Goal: Task Accomplishment & Management: Manage account settings

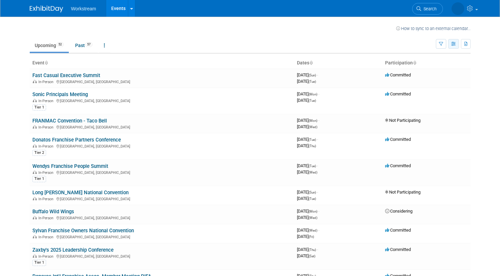
click at [457, 43] on icon "button" at bounding box center [454, 44] width 5 height 4
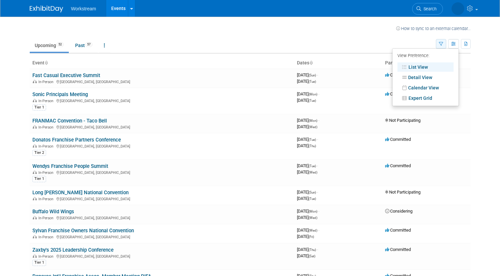
click at [444, 42] on icon "button" at bounding box center [441, 44] width 4 height 4
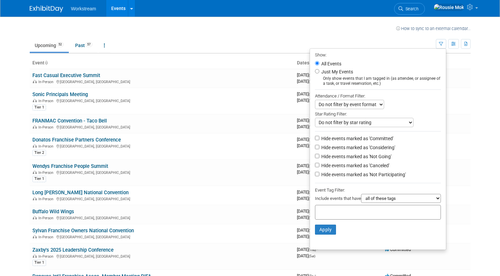
click at [391, 148] on label "Hide events marked as 'Considering'" at bounding box center [357, 147] width 75 height 7
click at [320, 148] on input "Hide events marked as 'Considering'" at bounding box center [317, 147] width 4 height 4
checkbox input "true"
click at [386, 157] on label "Hide events marked as 'Not Going'" at bounding box center [356, 156] width 72 height 7
click at [320, 157] on input "Hide events marked as 'Not Going'" at bounding box center [317, 156] width 4 height 4
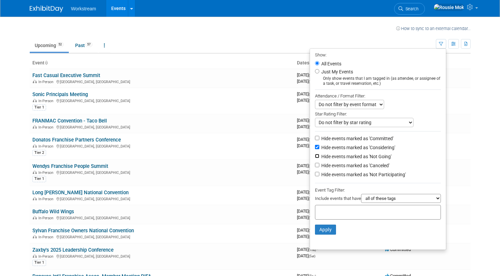
checkbox input "true"
click at [384, 163] on li "Hide events marked as 'Canceled'" at bounding box center [378, 166] width 136 height 9
click at [383, 168] on label "Hide events marked as 'Canceled'" at bounding box center [355, 165] width 70 height 7
click at [320, 167] on input "Hide events marked as 'Canceled'" at bounding box center [317, 165] width 4 height 4
checkbox input "true"
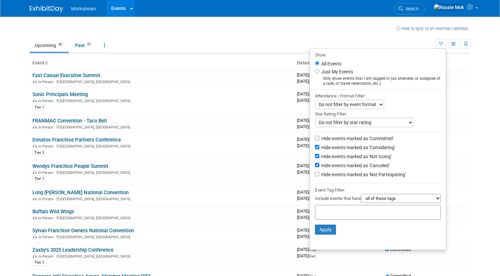
click at [378, 177] on label "Hide events marked as 'Not Participating'" at bounding box center [363, 174] width 86 height 7
click at [320, 177] on input "Hide events marked as 'Not Participating'" at bounding box center [317, 174] width 4 height 4
checkbox input "true"
click at [332, 232] on button "Apply" at bounding box center [325, 230] width 21 height 10
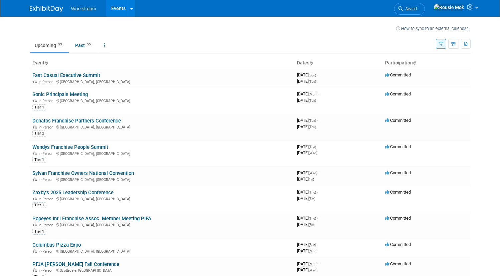
click at [447, 45] on button "button" at bounding box center [441, 44] width 10 height 10
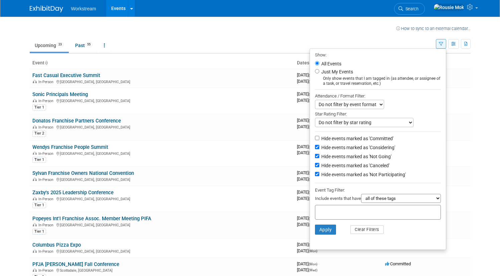
click at [373, 104] on select "Do not filter by event format Only show In-Person events Only show Virtual even…" at bounding box center [349, 104] width 69 height 9
click at [387, 117] on div "Star Rating Filter:" at bounding box center [378, 113] width 126 height 9
click at [387, 122] on select "Do not filter by star rating Only show events with no ratings (0 stars) Only sh…" at bounding box center [364, 122] width 99 height 9
click at [316, 118] on select "Do not filter by star rating Only show events with no ratings (0 stars) Only sh…" at bounding box center [364, 122] width 99 height 9
click at [331, 231] on button "Apply" at bounding box center [325, 230] width 21 height 10
